Goal: Find contact information: Obtain details needed to contact an individual or organization

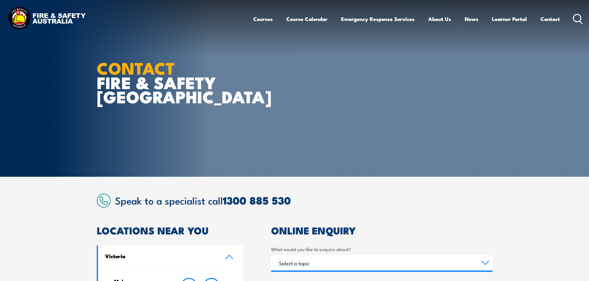
click at [536, 19] on ul "Courses Course Calendar Emergency Response Services Services Overview Emergency…" at bounding box center [406, 19] width 307 height 16
click at [541, 19] on link "Contact" at bounding box center [549, 19] width 19 height 16
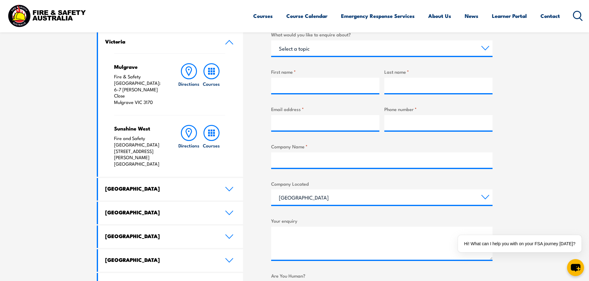
scroll to position [216, 0]
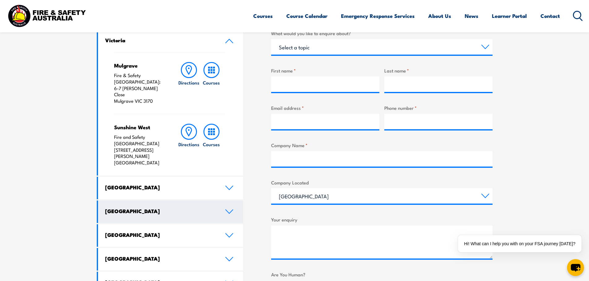
click at [232, 201] on link "[GEOGRAPHIC_DATA]" at bounding box center [170, 212] width 145 height 23
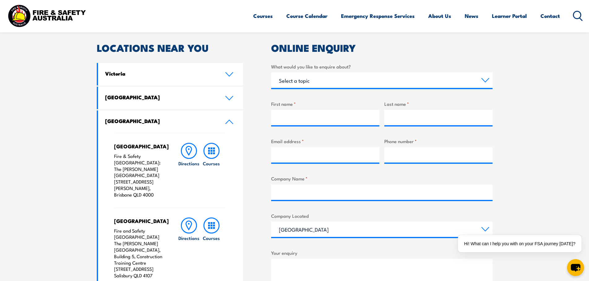
scroll to position [185, 0]
